Goal: Communication & Community: Answer question/provide support

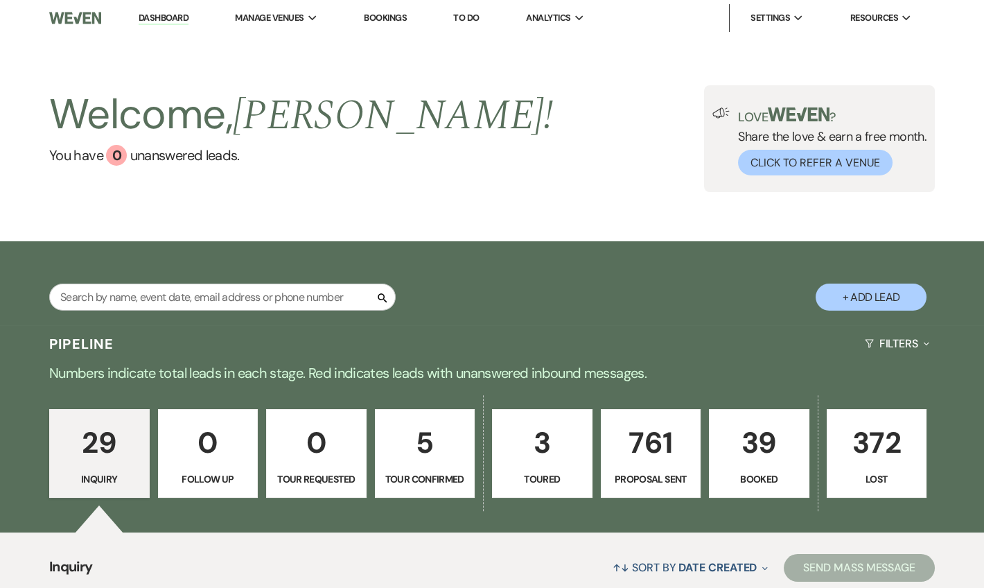
click at [182, 24] on link "Dashboard" at bounding box center [164, 18] width 50 height 13
click at [176, 15] on link "Dashboard" at bounding box center [164, 18] width 50 height 13
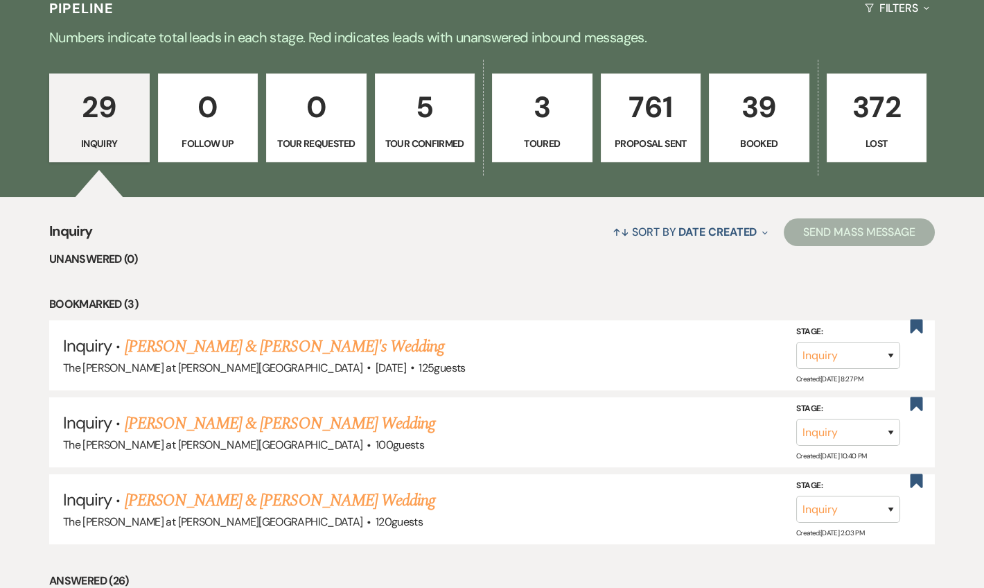
click at [435, 152] on link "5 Tour Confirmed" at bounding box center [425, 117] width 100 height 89
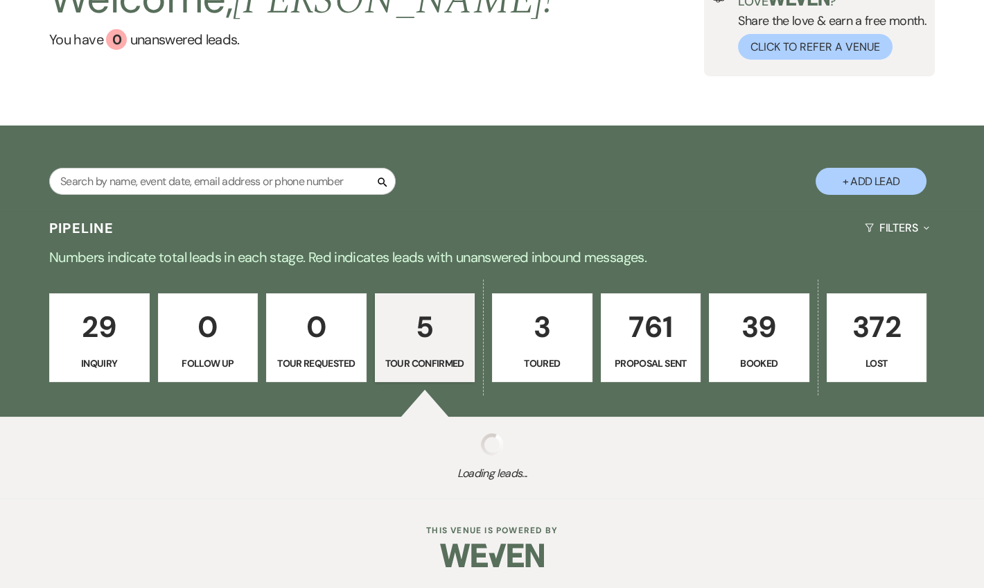
select select "4"
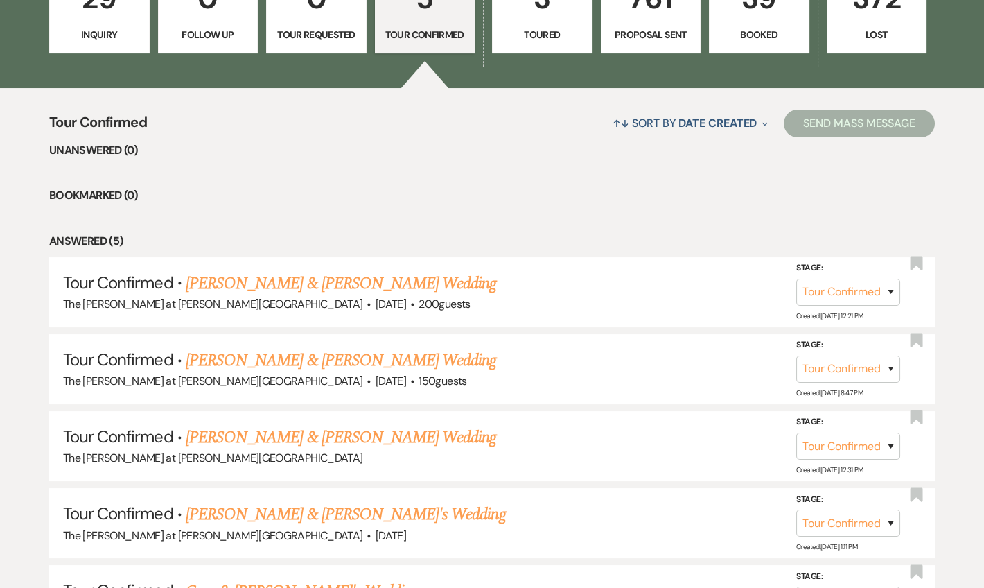
scroll to position [588, 0]
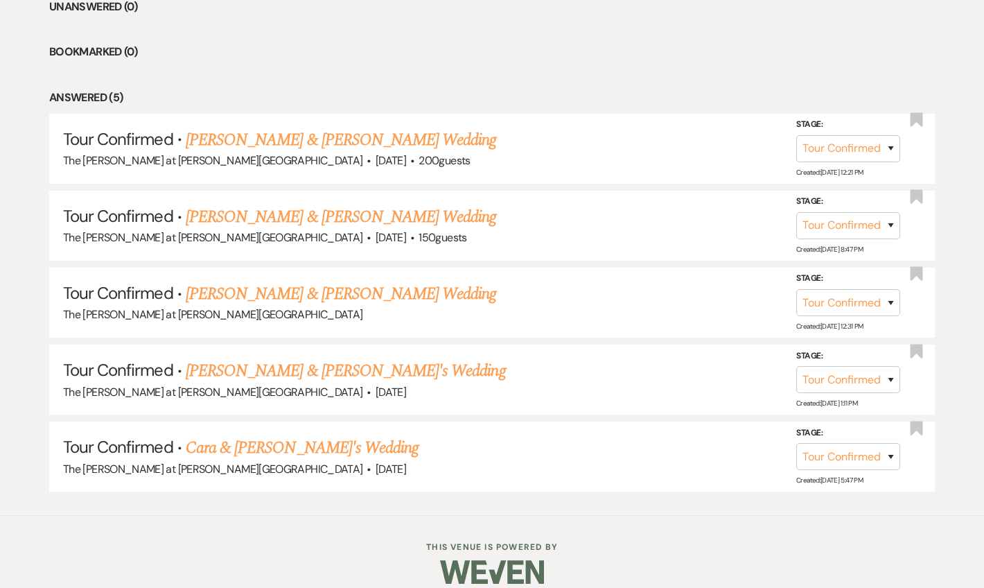
drag, startPoint x: 308, startPoint y: 366, endPoint x: 355, endPoint y: 331, distance: 58.5
click at [308, 365] on link "[PERSON_NAME] & [PERSON_NAME]'s Wedding" at bounding box center [346, 370] width 320 height 25
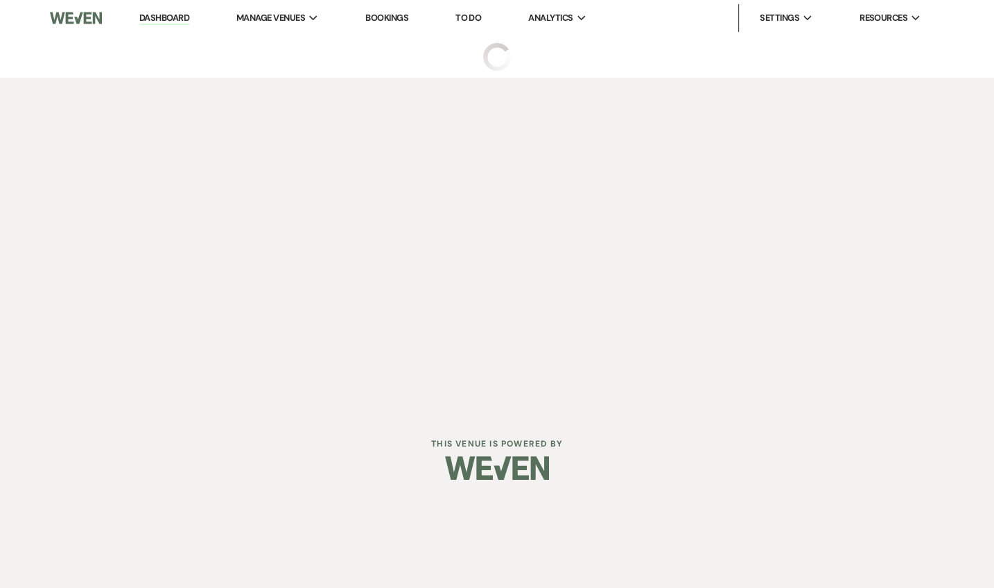
select select "4"
select select "5"
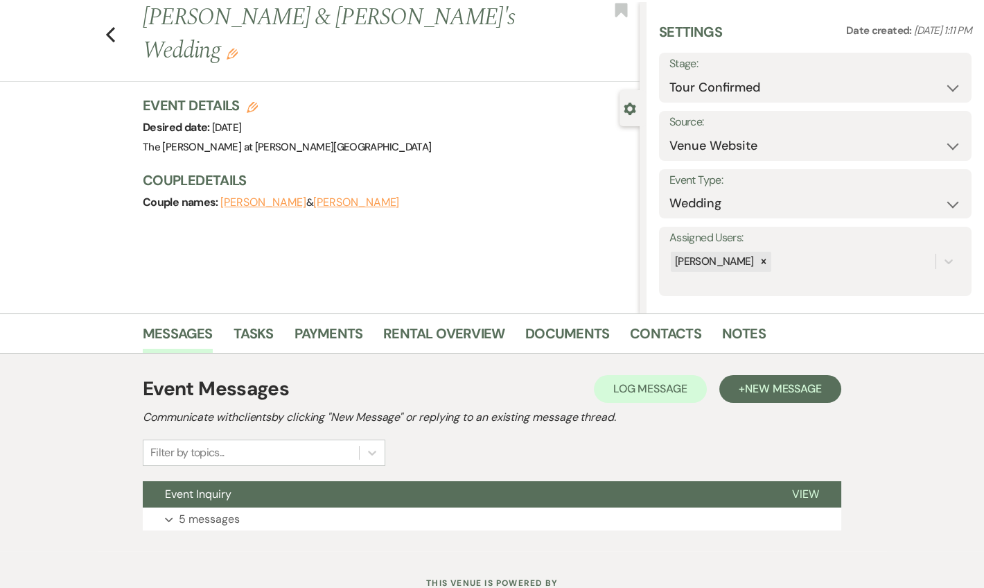
scroll to position [86, 0]
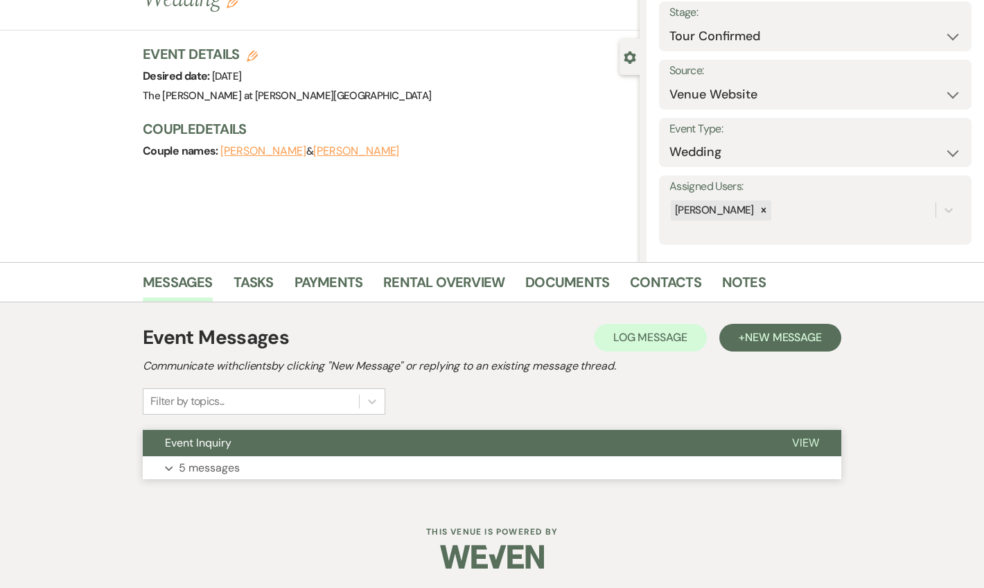
click at [190, 471] on p "5 messages" at bounding box center [209, 468] width 61 height 18
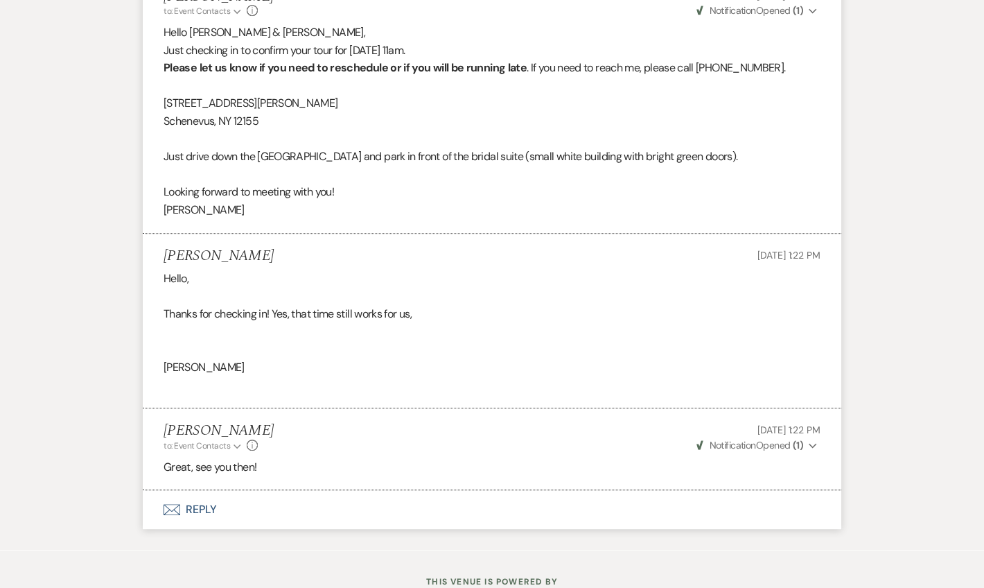
scroll to position [1845, 0]
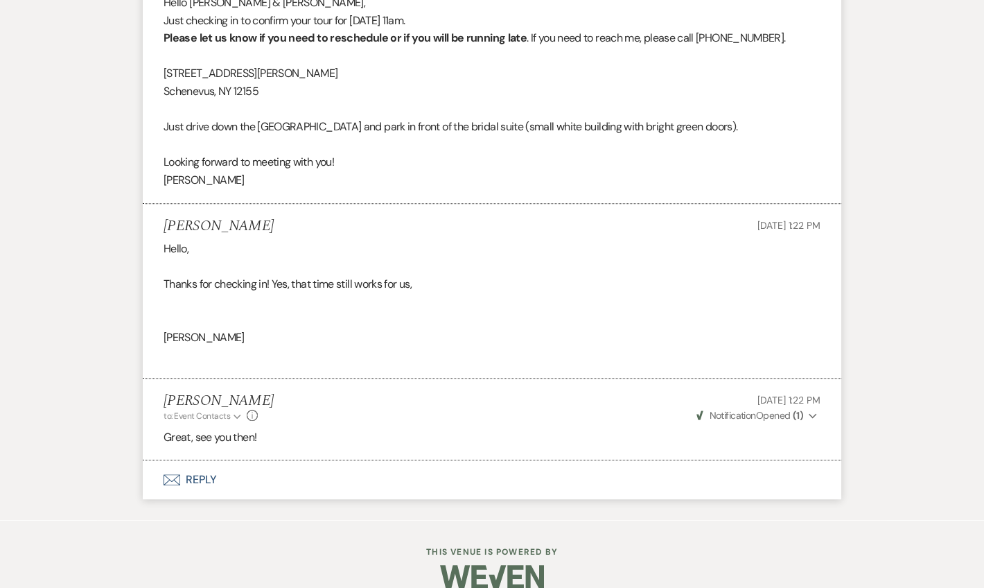
click at [199, 460] on button "Envelope Reply" at bounding box center [492, 479] width 699 height 39
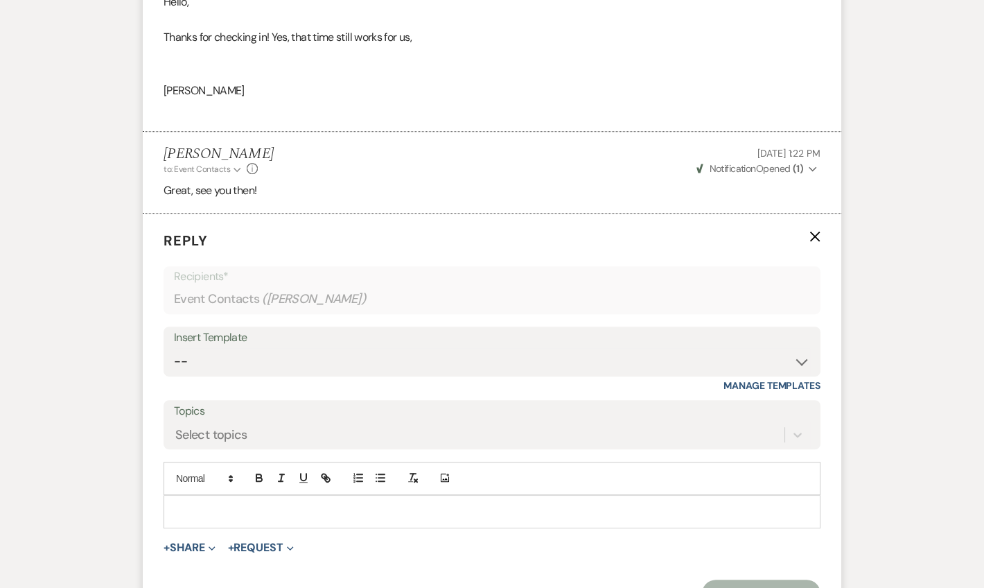
scroll to position [2111, 0]
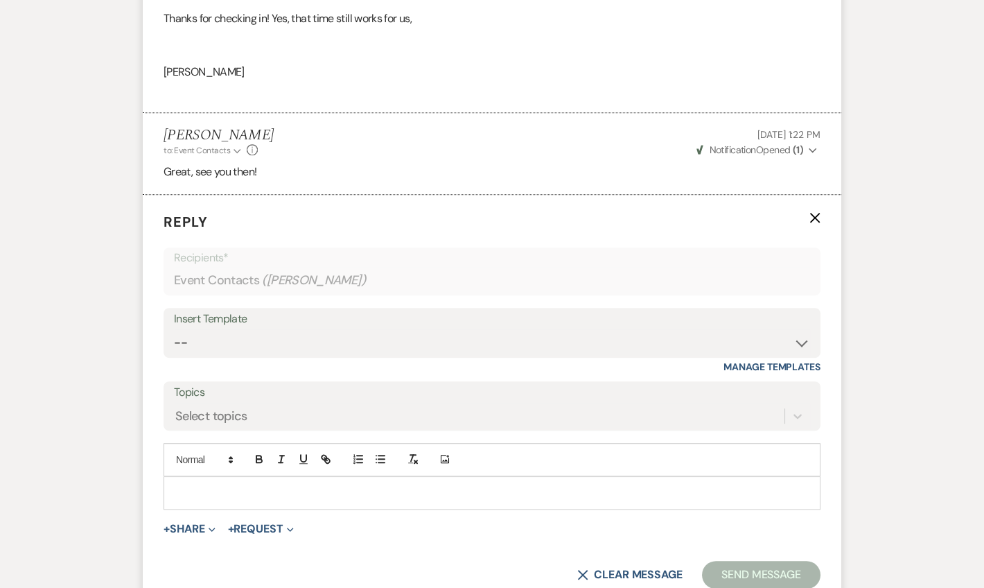
click at [202, 477] on div at bounding box center [492, 493] width 656 height 32
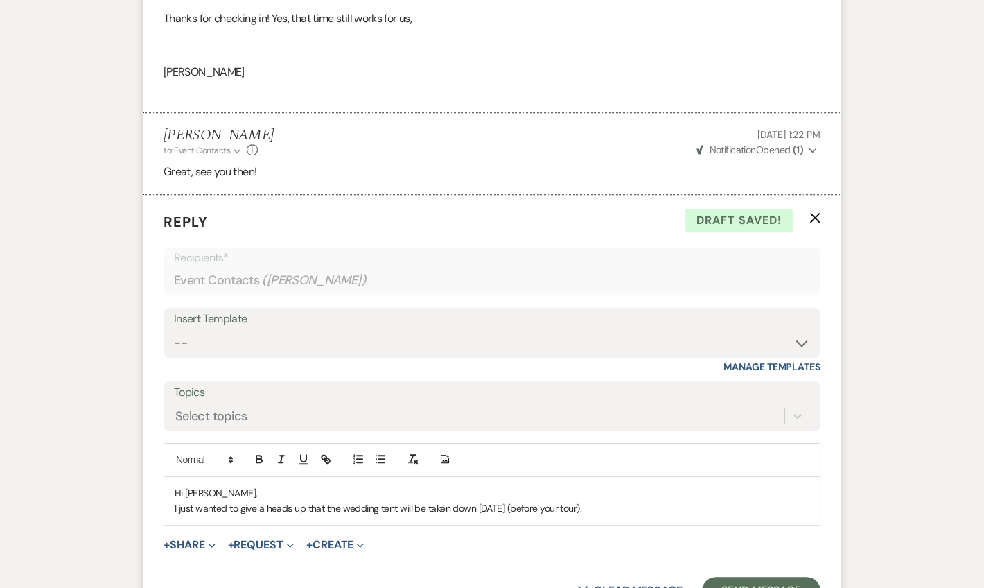
scroll to position [2195, 0]
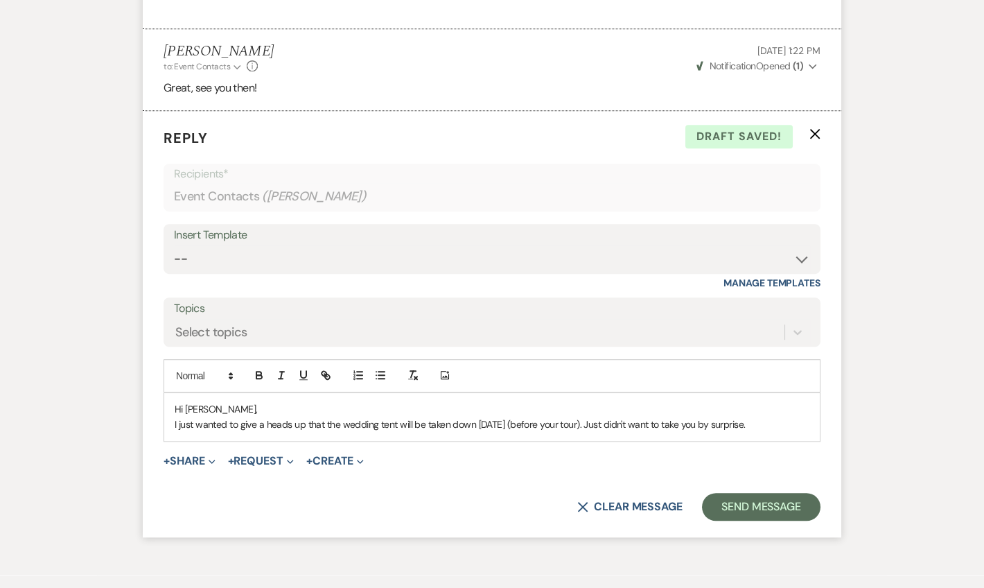
click at [590, 416] on p "I just wanted to give a heads up that the wedding tent will be taken down [DATE…" at bounding box center [492, 423] width 635 height 15
click at [807, 416] on p "I just wanted to give a heads up that the wedding tent will be taken down [DATE…" at bounding box center [492, 423] width 635 height 15
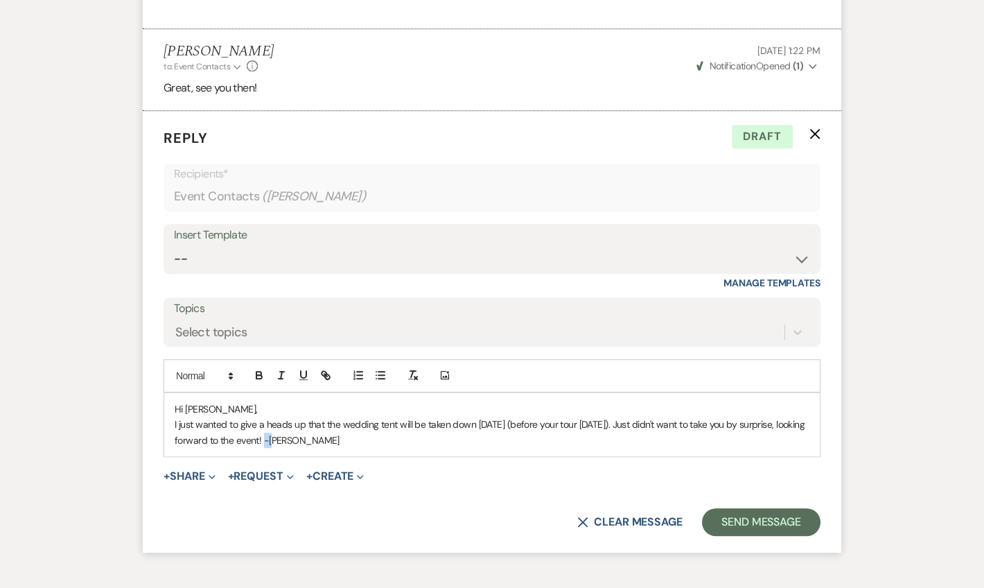
click at [270, 419] on p "I just wanted to give a heads up that the wedding tent will be taken down [DATE…" at bounding box center [492, 431] width 635 height 31
drag, startPoint x: 270, startPoint y: 419, endPoint x: 279, endPoint y: 401, distance: 20.1
click at [287, 419] on p "I just wanted to give a heads up that the wedding tent will be taken down [DATE…" at bounding box center [492, 431] width 635 height 31
click at [352, 419] on p "I just wanted to give a heads up that the wedding tent will be taken down [DATE…" at bounding box center [492, 431] width 635 height 31
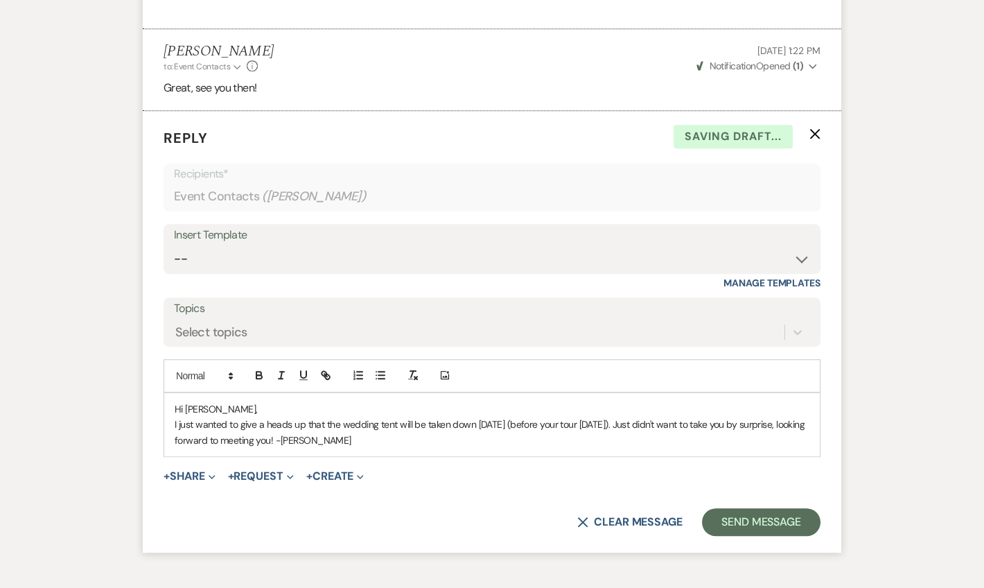
drag, startPoint x: 340, startPoint y: 419, endPoint x: 175, endPoint y: 401, distance: 166.6
click at [175, 416] on p "I just wanted to give a heads up that the wedding tent will be taken down [DATE…" at bounding box center [492, 431] width 635 height 31
copy p "I just wanted to give a heads up that the wedding tent will be taken down [DATE…"
click at [538, 416] on p "I just wanted to give a heads up that the wedding tent will be taken down [DATE…" at bounding box center [492, 431] width 635 height 31
click at [721, 508] on button "Send Message" at bounding box center [761, 522] width 119 height 28
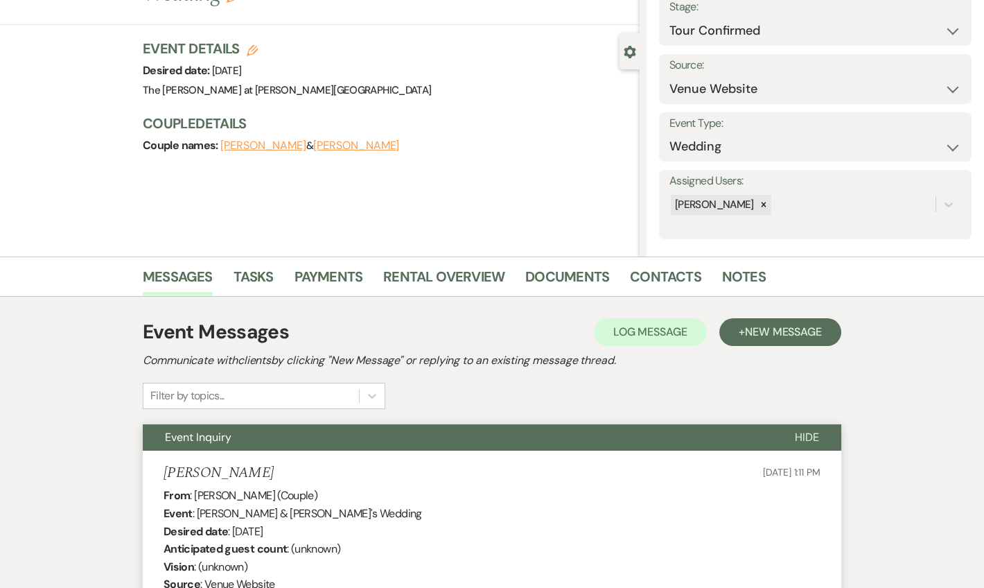
scroll to position [0, 0]
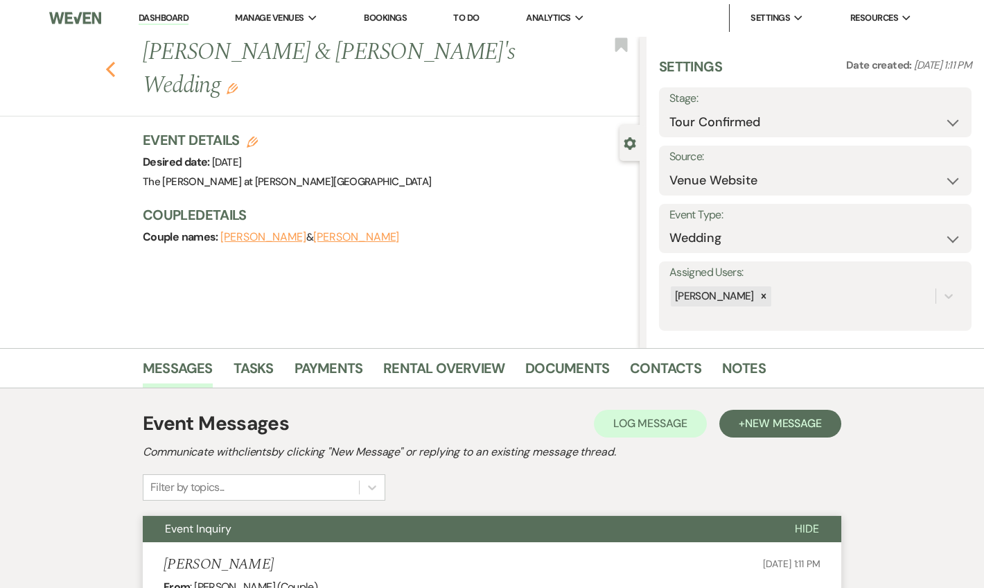
click at [115, 62] on use "button" at bounding box center [110, 69] width 9 height 15
select select "4"
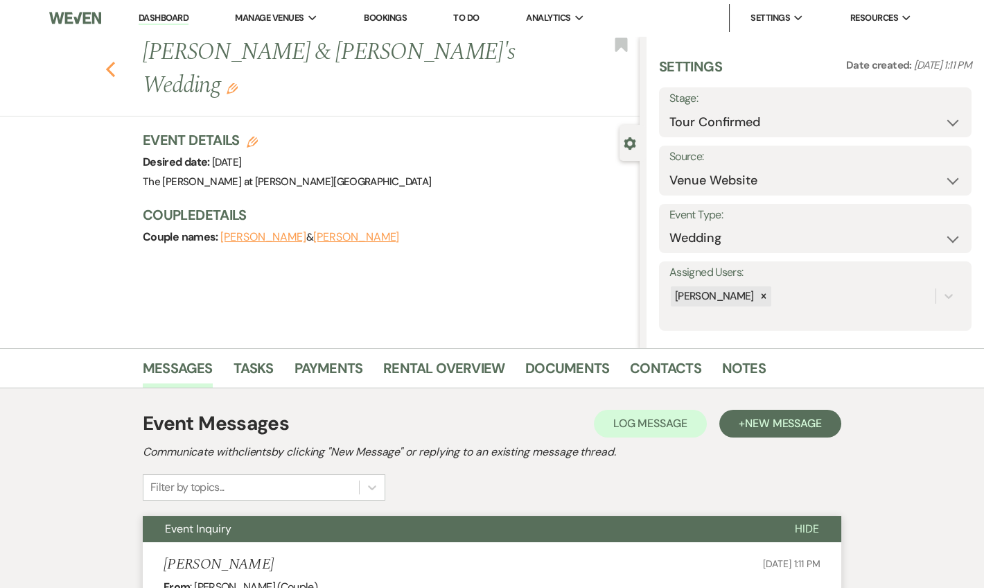
select select "4"
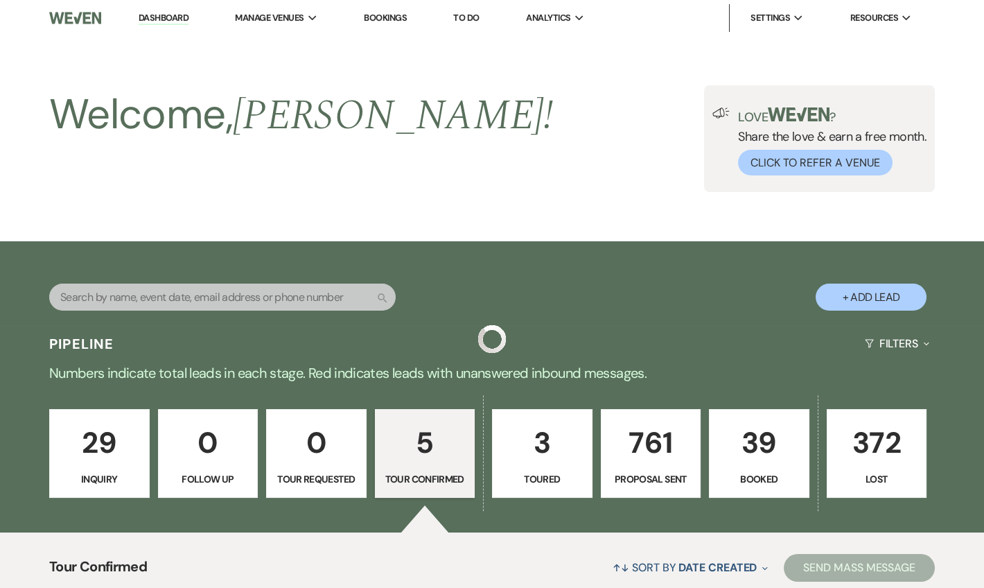
scroll to position [588, 0]
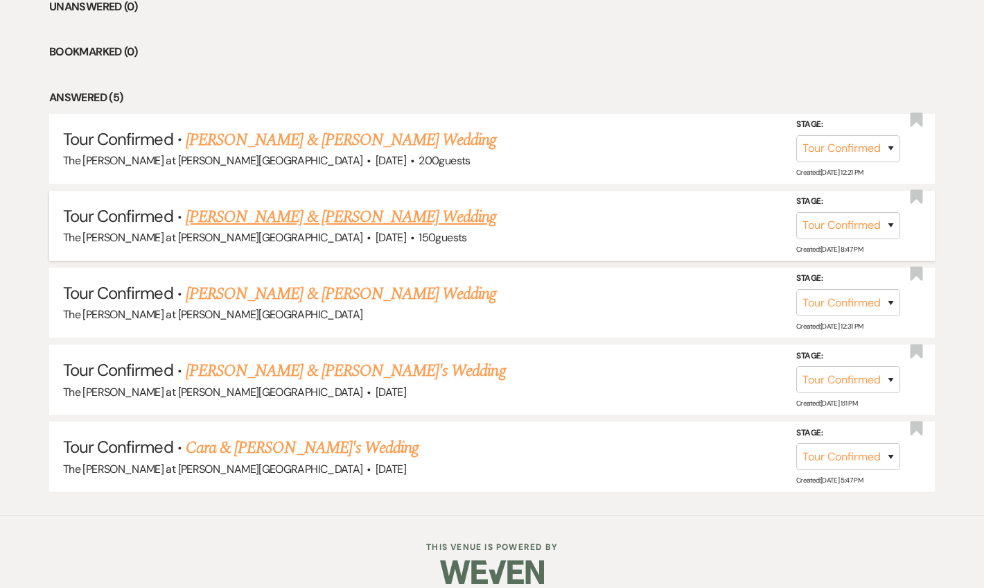
click at [215, 212] on link "[PERSON_NAME] & [PERSON_NAME] Wedding" at bounding box center [341, 216] width 310 height 25
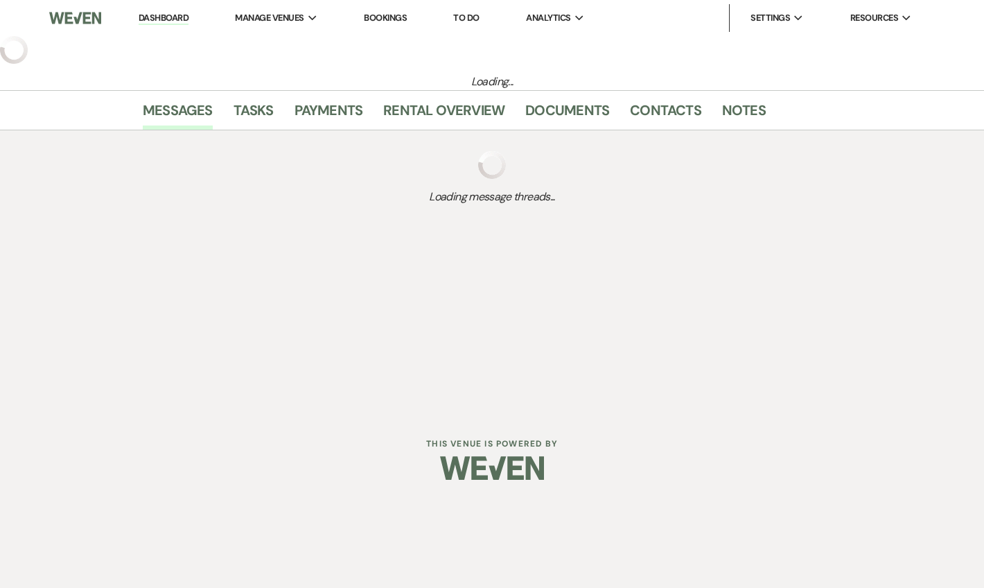
select select "4"
select select "5"
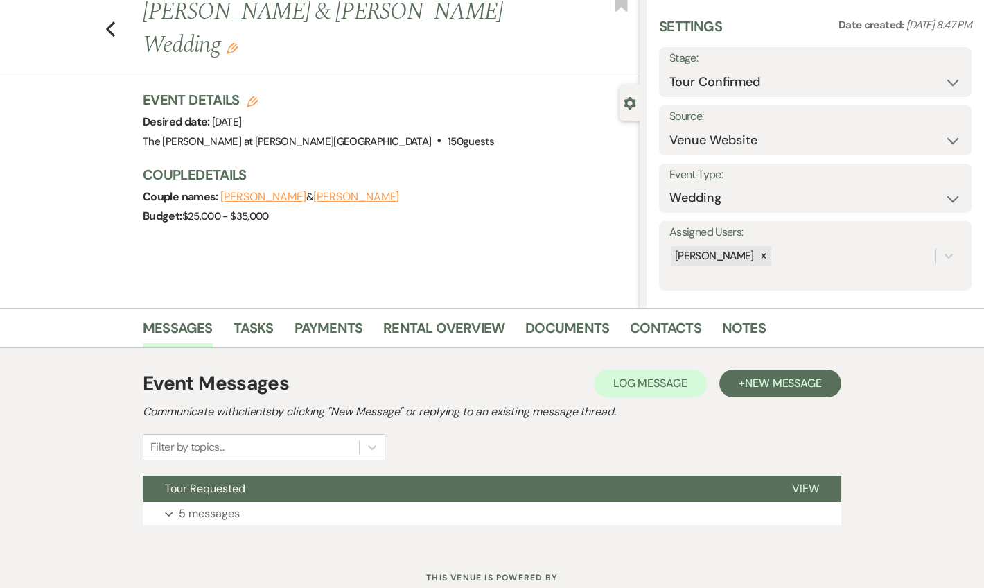
scroll to position [86, 0]
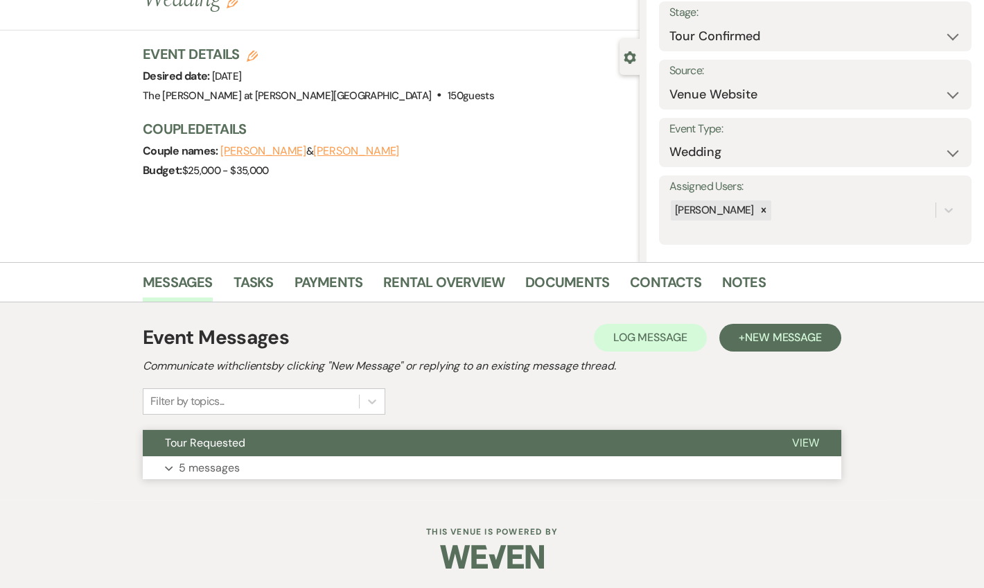
click at [212, 471] on p "5 messages" at bounding box center [209, 468] width 61 height 18
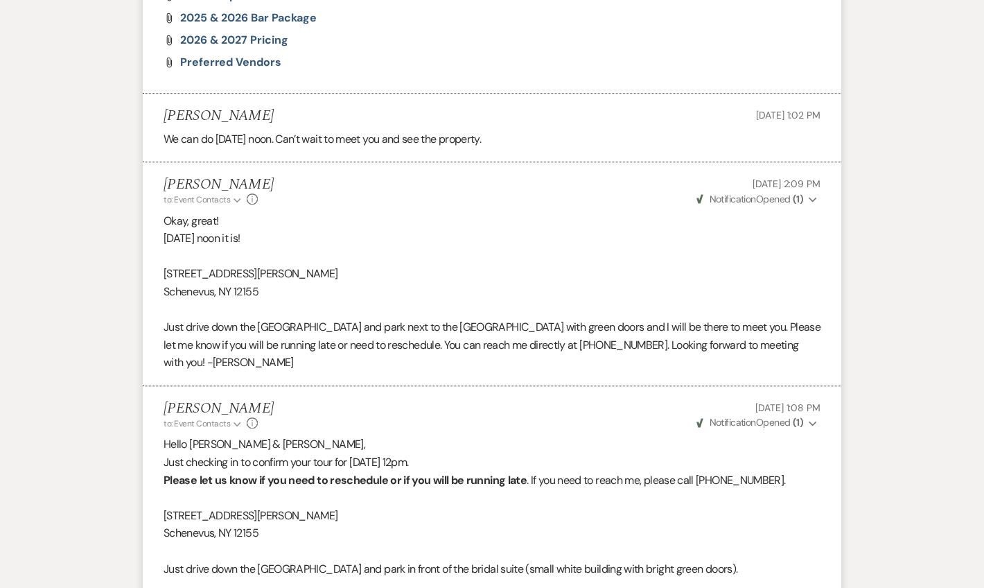
scroll to position [2024, 0]
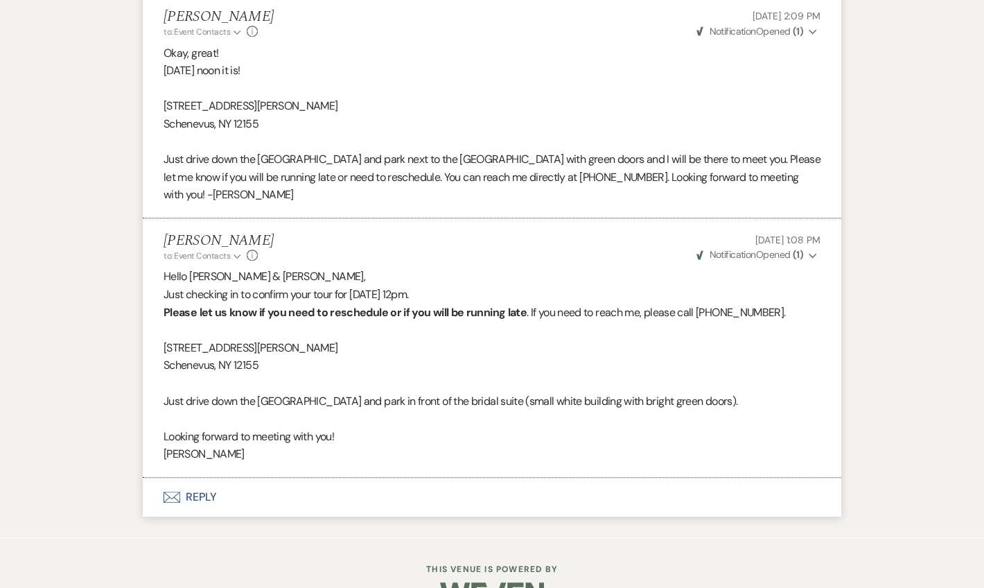
click at [203, 477] on button "Envelope Reply" at bounding box center [492, 496] width 699 height 39
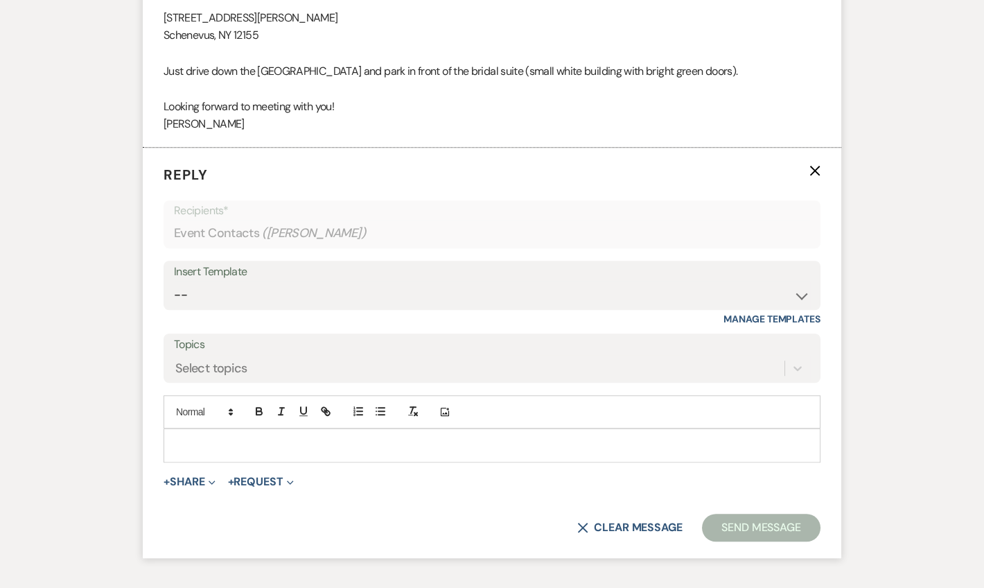
scroll to position [2374, 0]
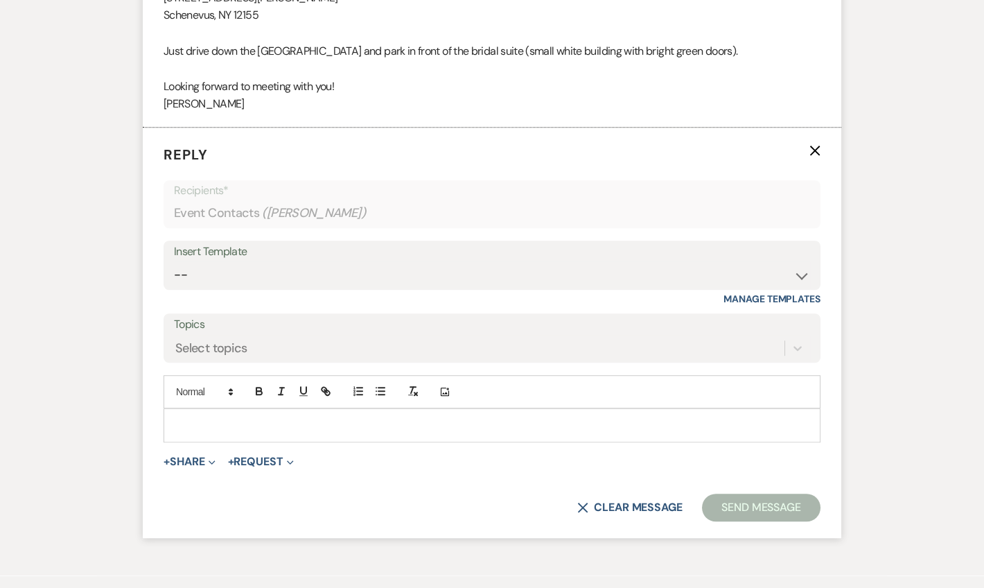
click at [198, 417] on p at bounding box center [492, 424] width 635 height 15
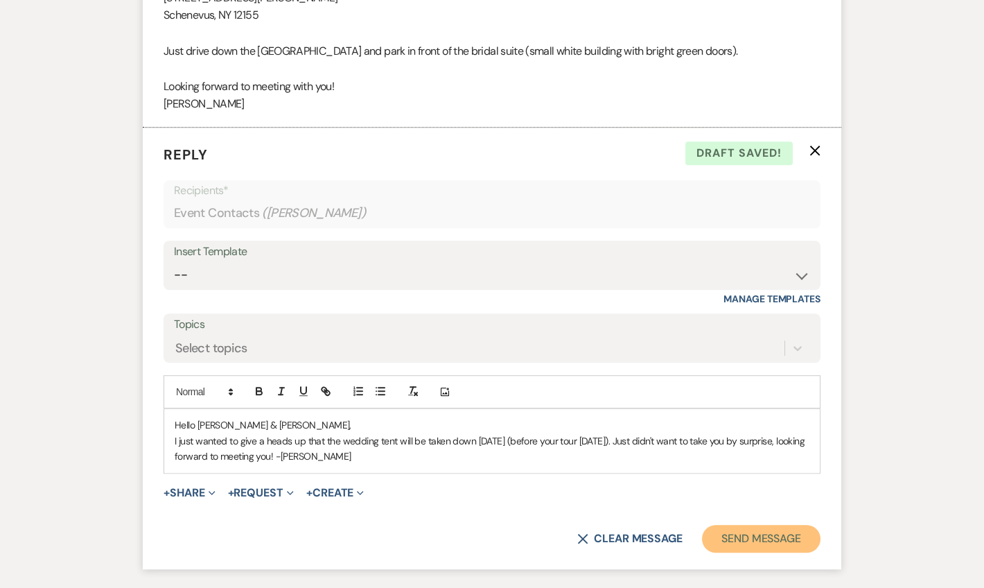
click at [764, 525] on button "Send Message" at bounding box center [761, 539] width 119 height 28
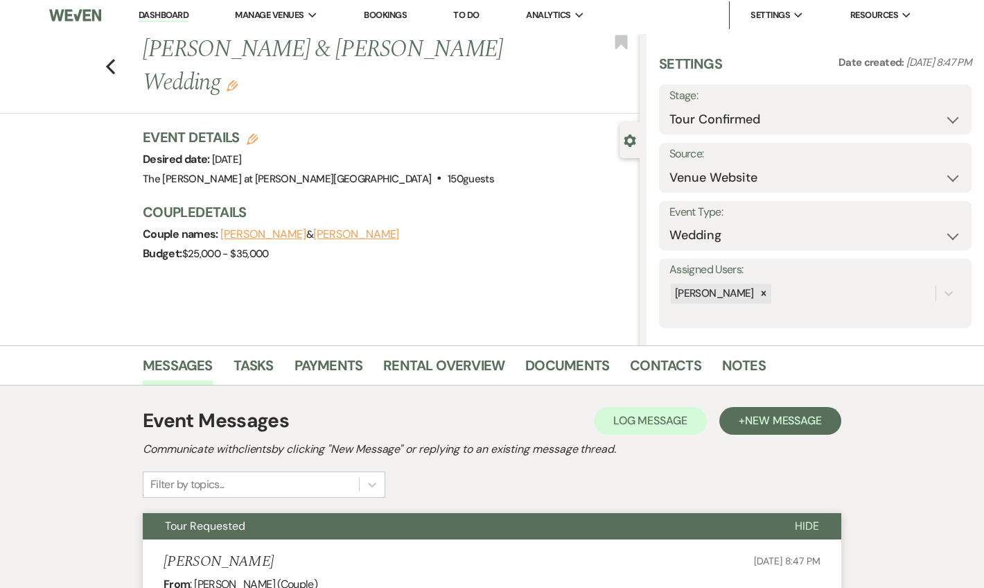
scroll to position [0, 0]
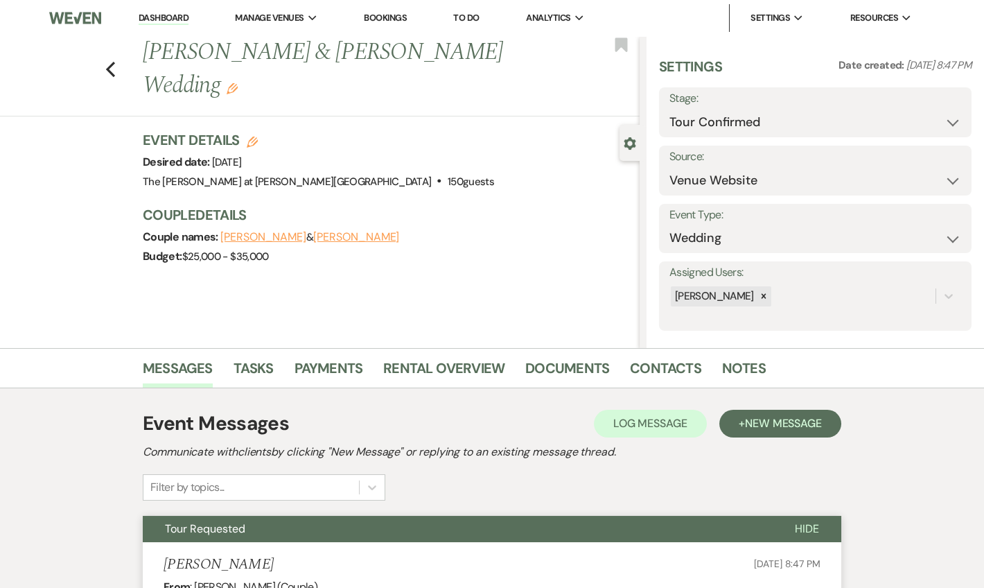
click at [127, 46] on div "Previous [PERSON_NAME] & [PERSON_NAME] Wedding Edit Bookmark" at bounding box center [316, 76] width 647 height 80
click at [121, 47] on div "Previous [PERSON_NAME] & [PERSON_NAME] Wedding Edit Bookmark" at bounding box center [316, 76] width 647 height 80
click at [112, 61] on icon "Previous" at bounding box center [110, 69] width 10 height 17
select select "4"
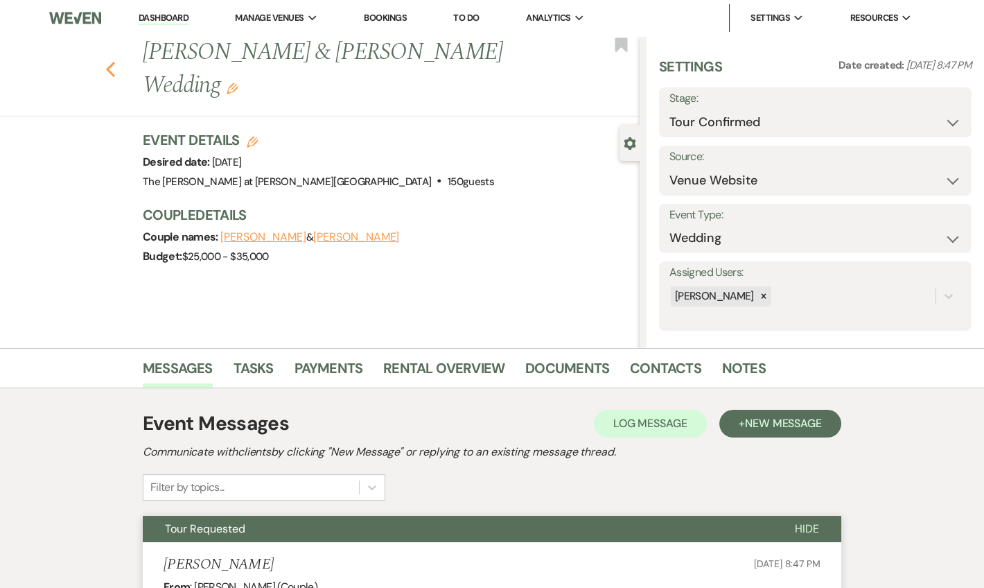
select select "4"
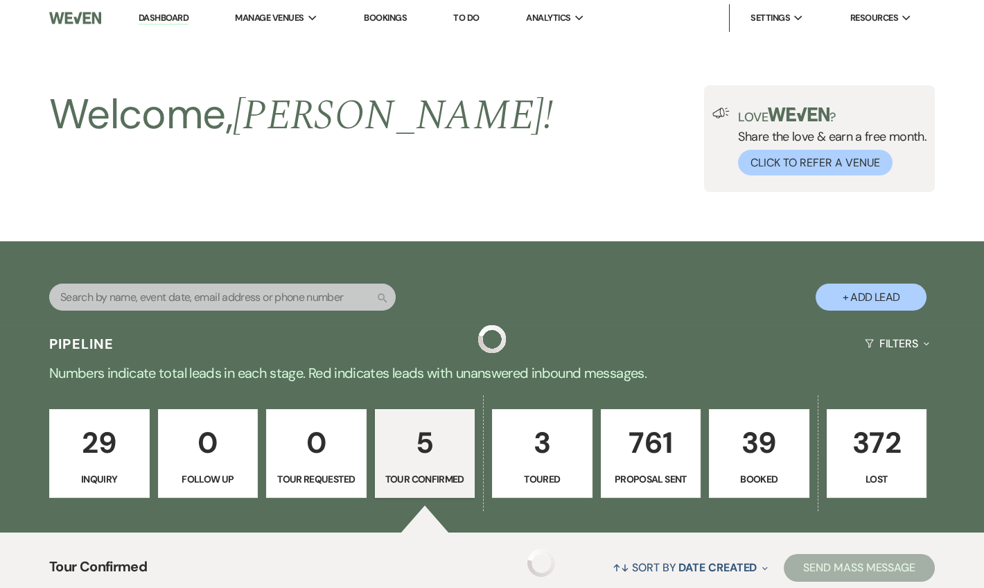
scroll to position [588, 0]
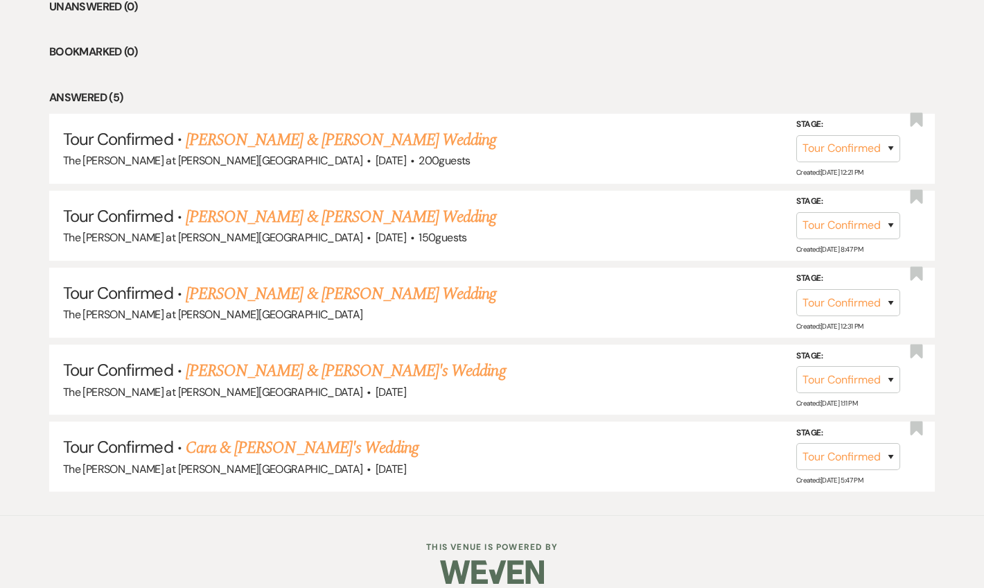
drag, startPoint x: 314, startPoint y: 138, endPoint x: 434, endPoint y: 155, distance: 121.1
click at [314, 138] on link "[PERSON_NAME] & [PERSON_NAME] Wedding" at bounding box center [341, 140] width 310 height 25
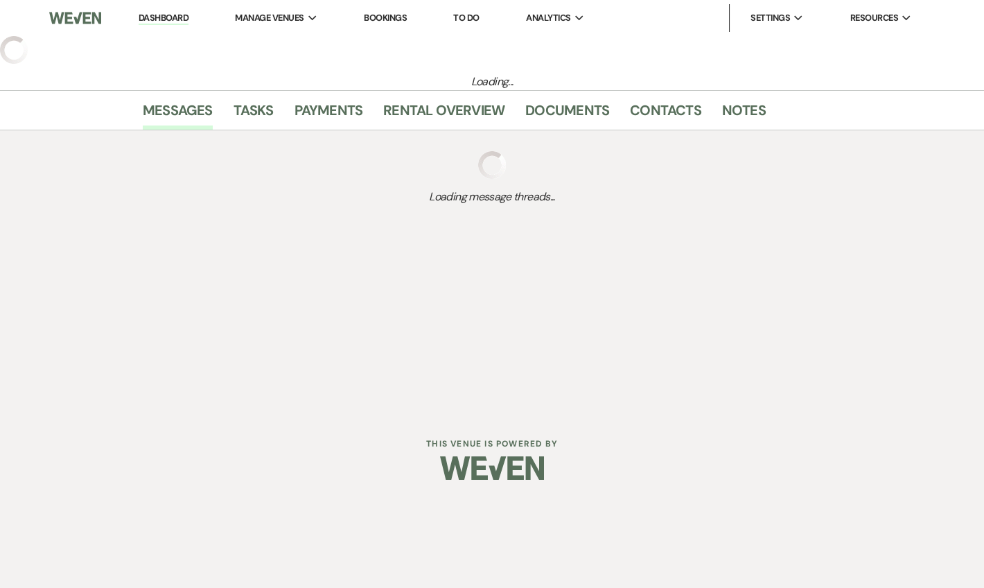
select select "4"
select select "5"
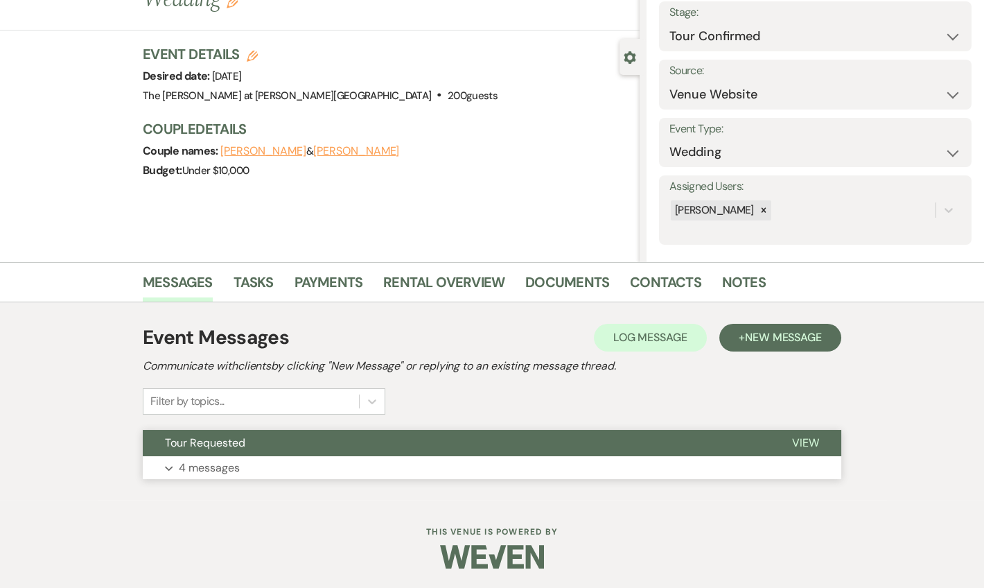
click at [224, 464] on p "4 messages" at bounding box center [209, 468] width 61 height 18
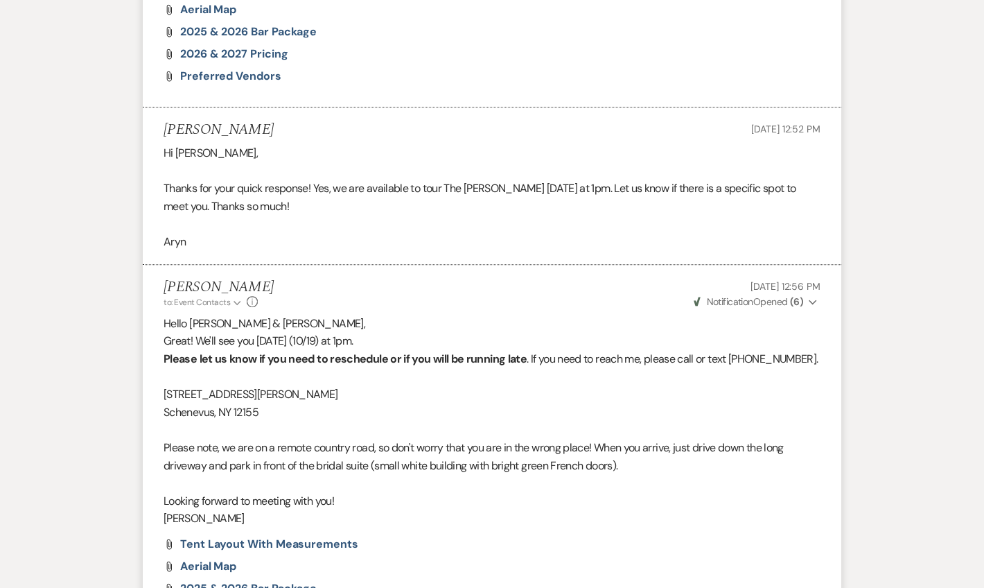
scroll to position [1904, 0]
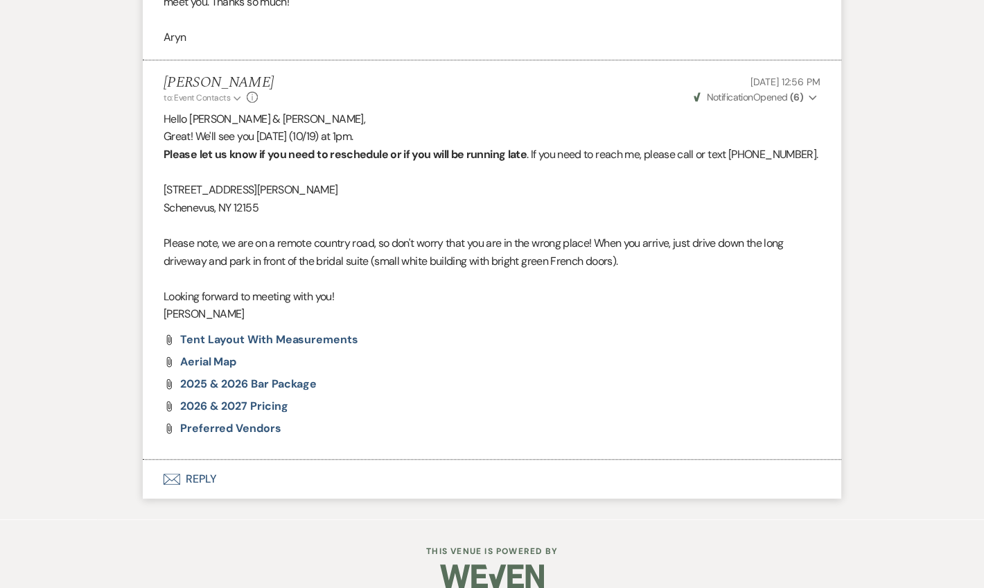
click at [197, 459] on button "Envelope Reply" at bounding box center [492, 478] width 699 height 39
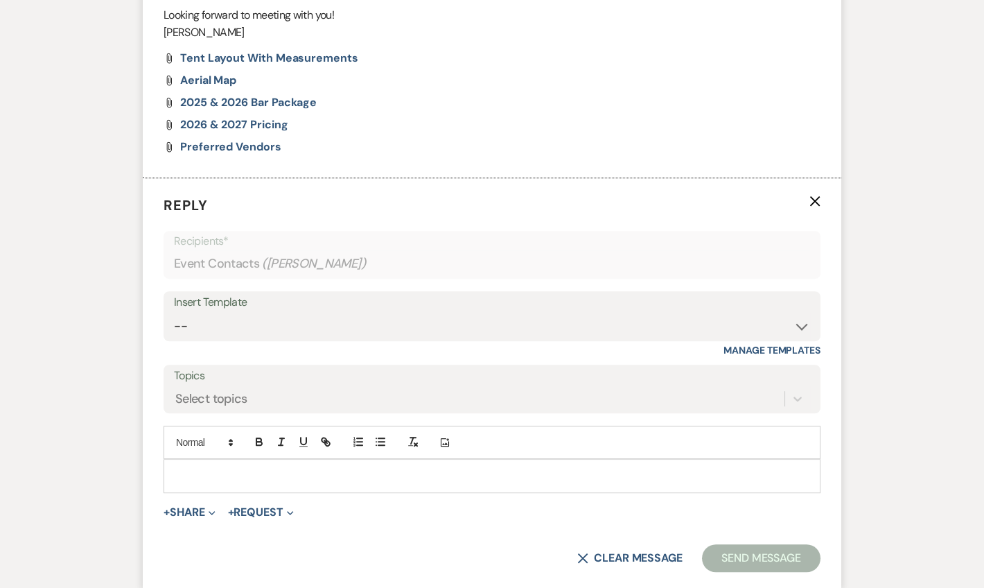
scroll to position [2255, 0]
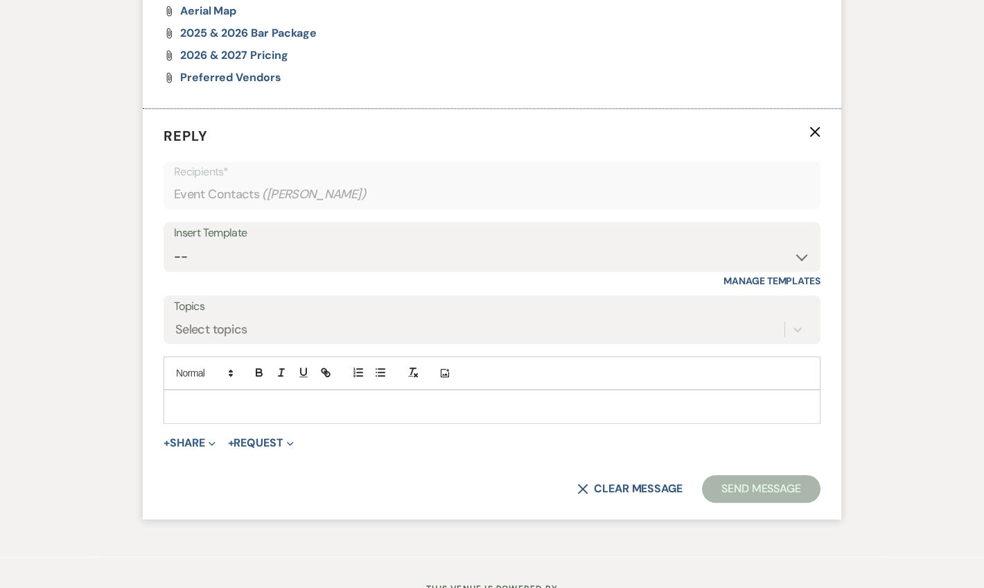
click at [213, 398] on p at bounding box center [492, 405] width 635 height 15
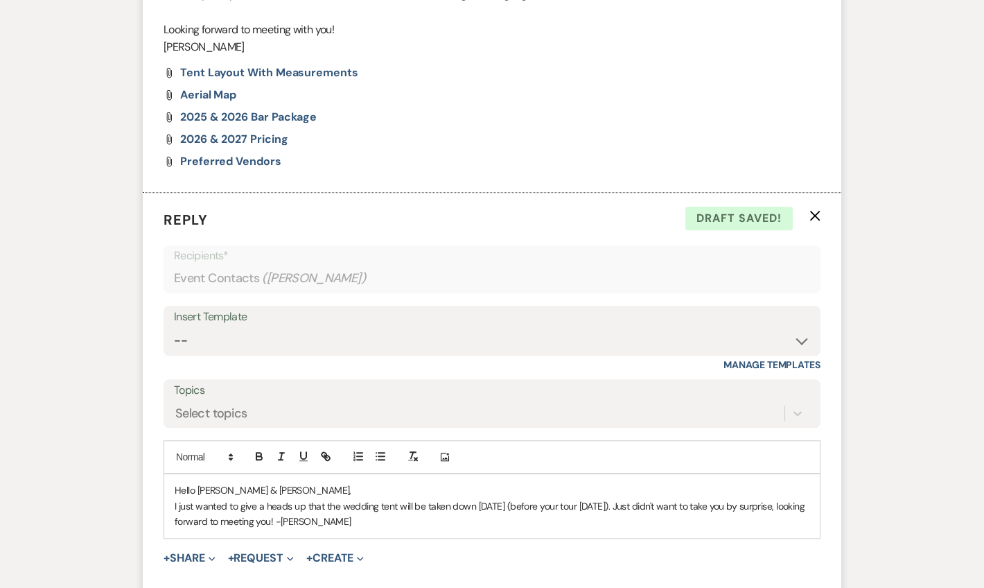
scroll to position [2322, 0]
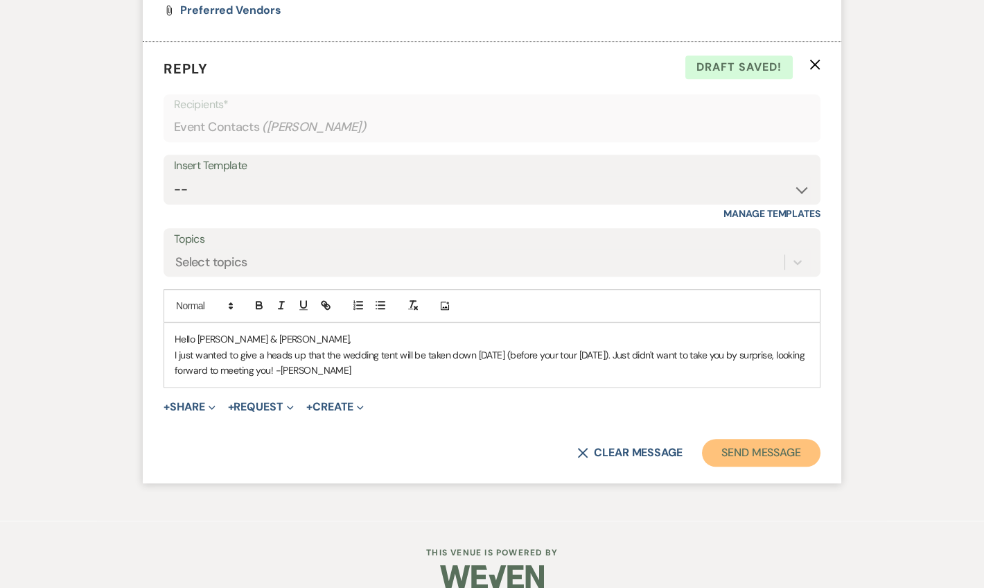
click at [800, 439] on button "Send Message" at bounding box center [761, 453] width 119 height 28
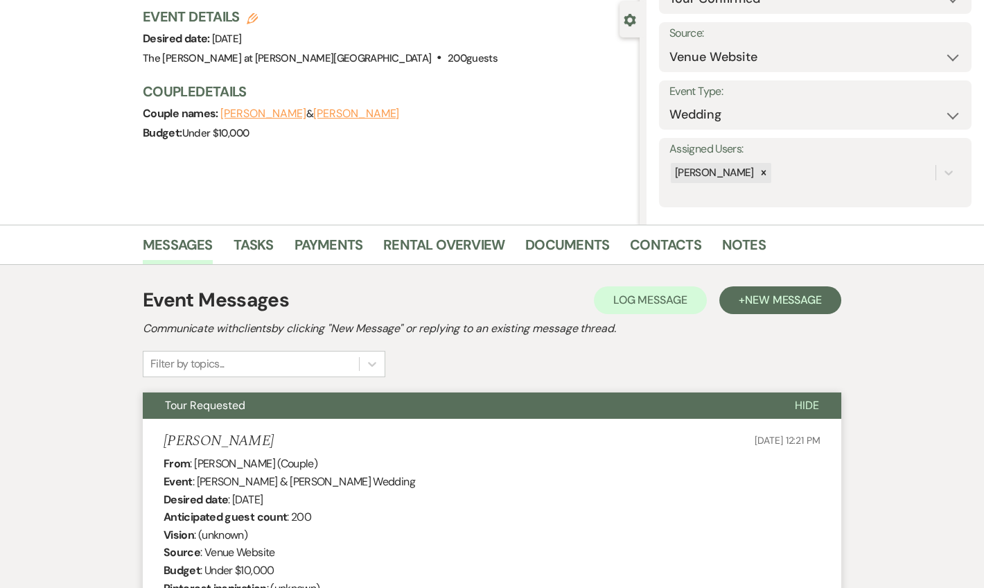
scroll to position [0, 0]
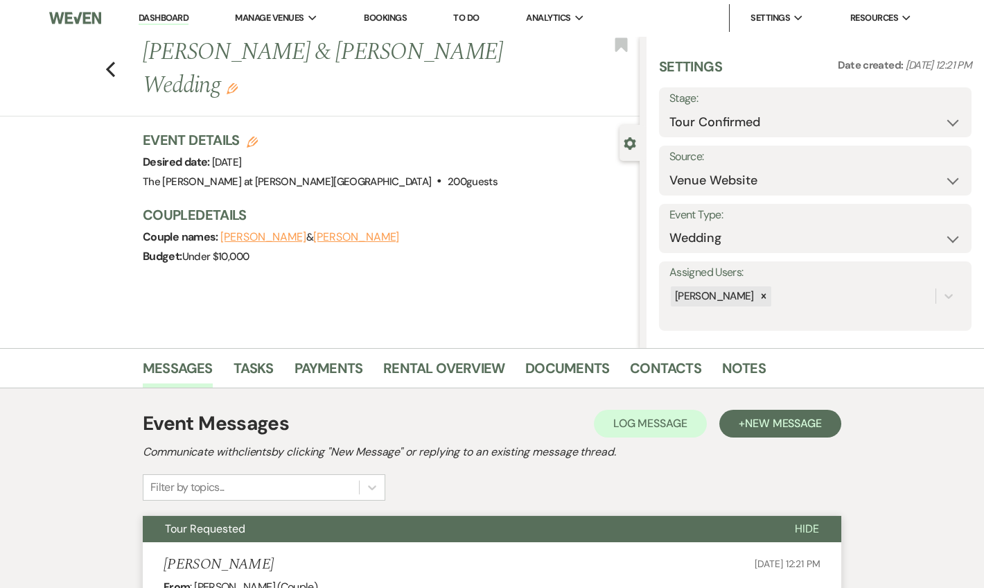
drag, startPoint x: 176, startPoint y: 15, endPoint x: 191, endPoint y: 10, distance: 15.8
click at [176, 15] on link "Dashboard" at bounding box center [164, 18] width 50 height 13
